Goal: Navigation & Orientation: Find specific page/section

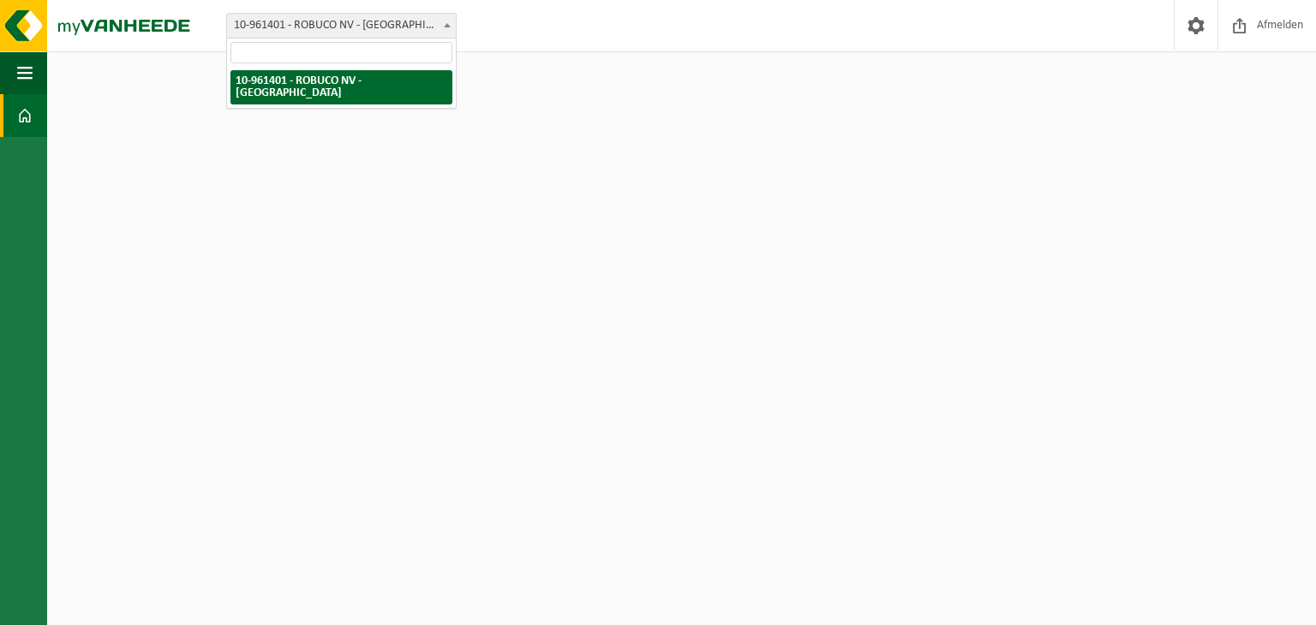
click at [435, 25] on span "10-961401 - ROBUCO NV - [GEOGRAPHIC_DATA]" at bounding box center [341, 26] width 229 height 24
click at [815, 153] on html "Vestiging: 10-961401 - ROBUCO NV - BUGGENHOUT 10-961401 - ROBUCO NV - BUGGENHOU…" at bounding box center [658, 312] width 1316 height 625
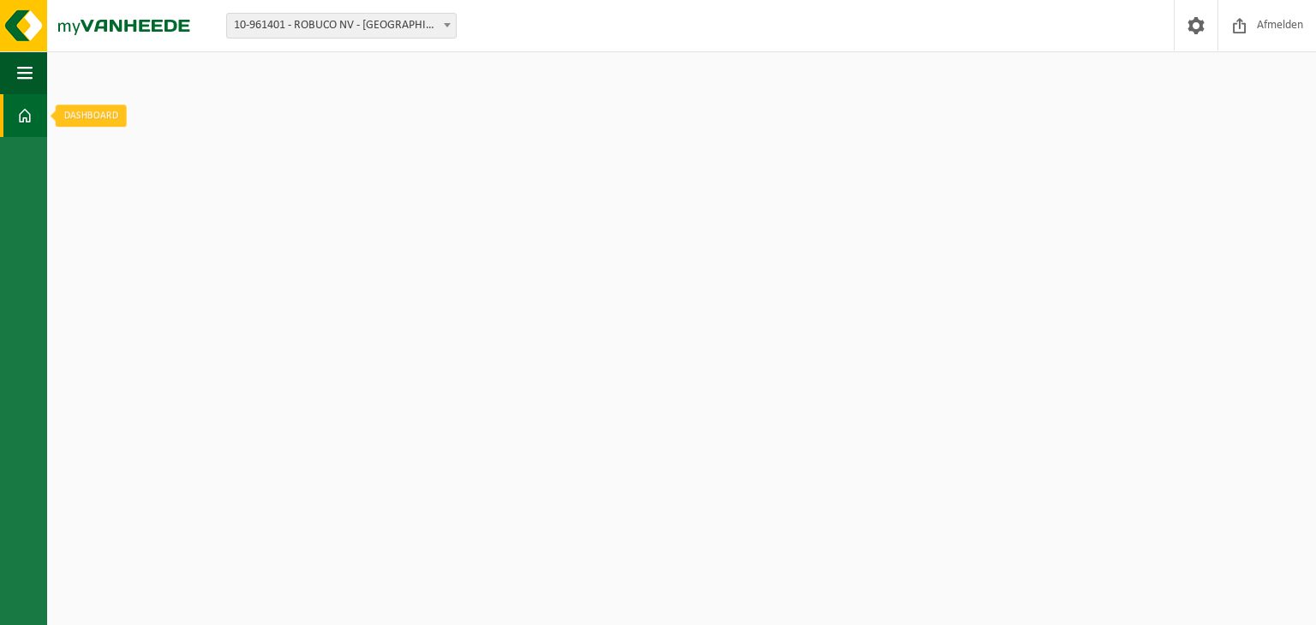
click at [31, 101] on span at bounding box center [24, 115] width 15 height 43
click at [1202, 21] on span at bounding box center [1196, 25] width 26 height 51
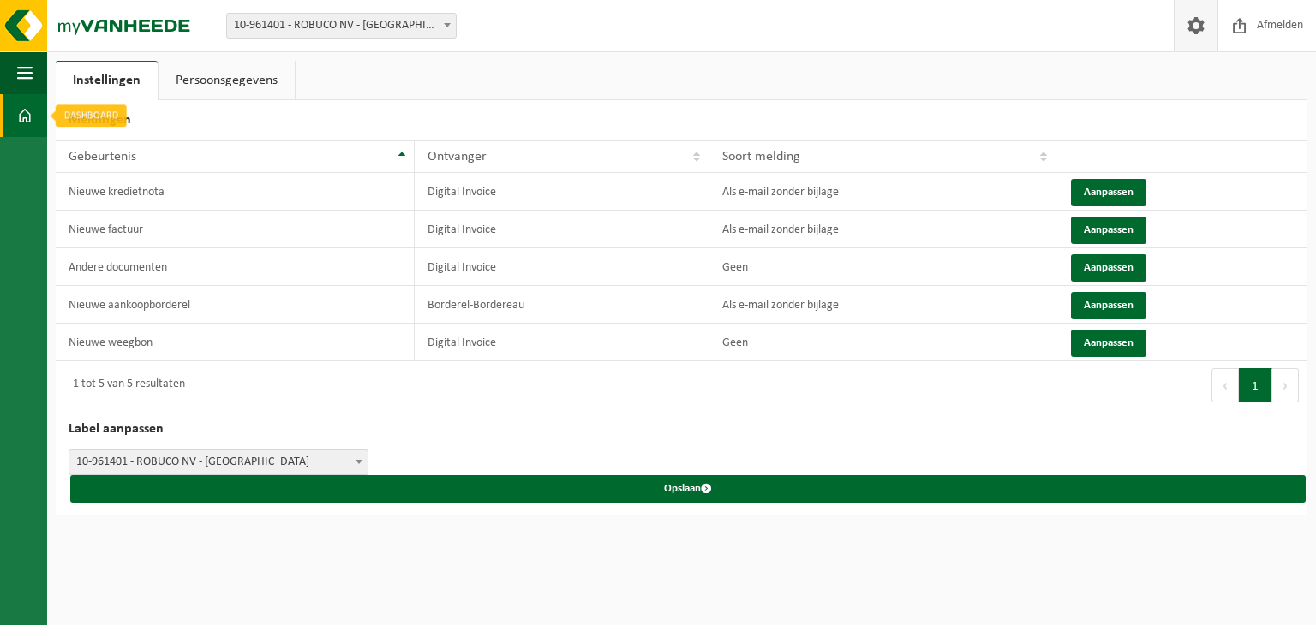
click at [15, 122] on link "Dashboard" at bounding box center [23, 115] width 47 height 43
